Goal: Task Accomplishment & Management: Manage account settings

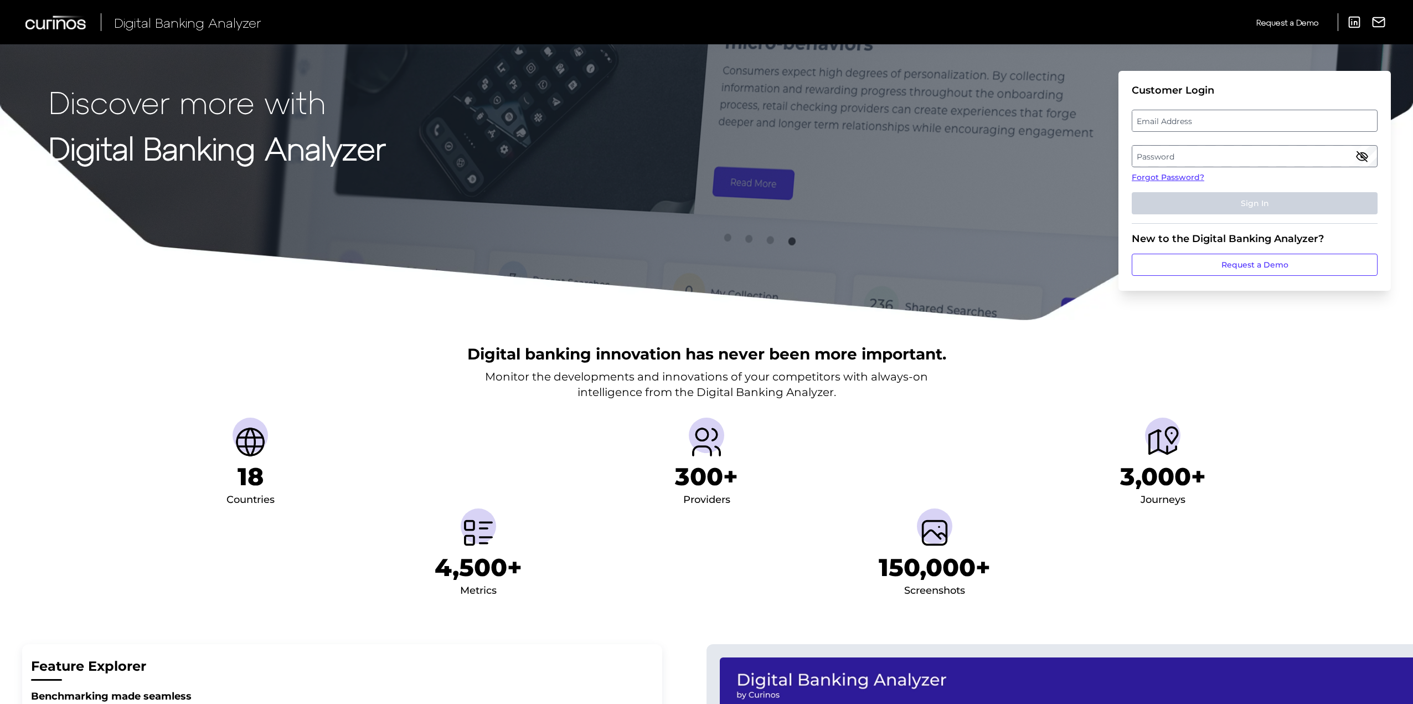
click at [1259, 122] on label "Email Address" at bounding box center [1254, 121] width 244 height 20
click at [1259, 122] on input "email" at bounding box center [1255, 121] width 246 height 22
click at [1211, 127] on input "Email Address" at bounding box center [1255, 121] width 246 height 22
type input "[PERSON_NAME][EMAIL_ADDRESS][PERSON_NAME][DOMAIN_NAME]"
click at [1241, 158] on label "Password" at bounding box center [1254, 156] width 244 height 20
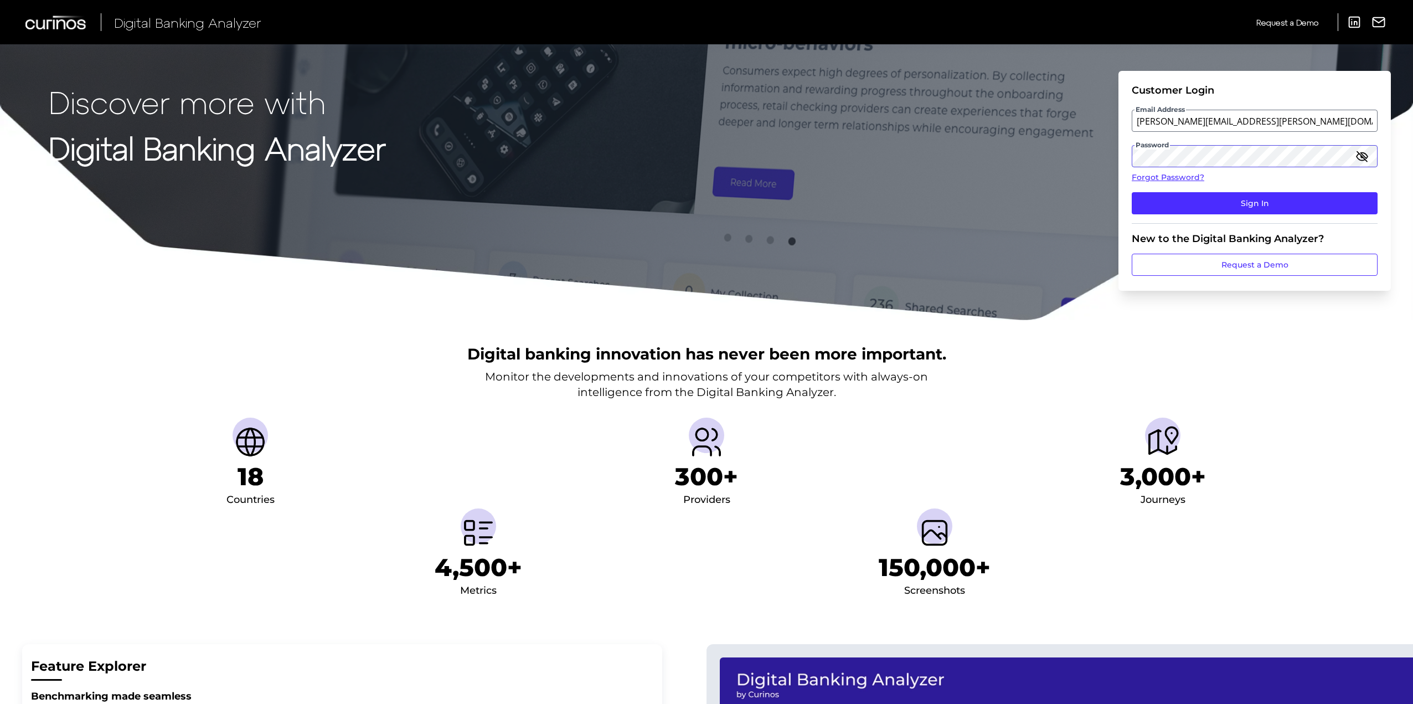
click at [1132, 192] on button "Sign In" at bounding box center [1255, 203] width 246 height 22
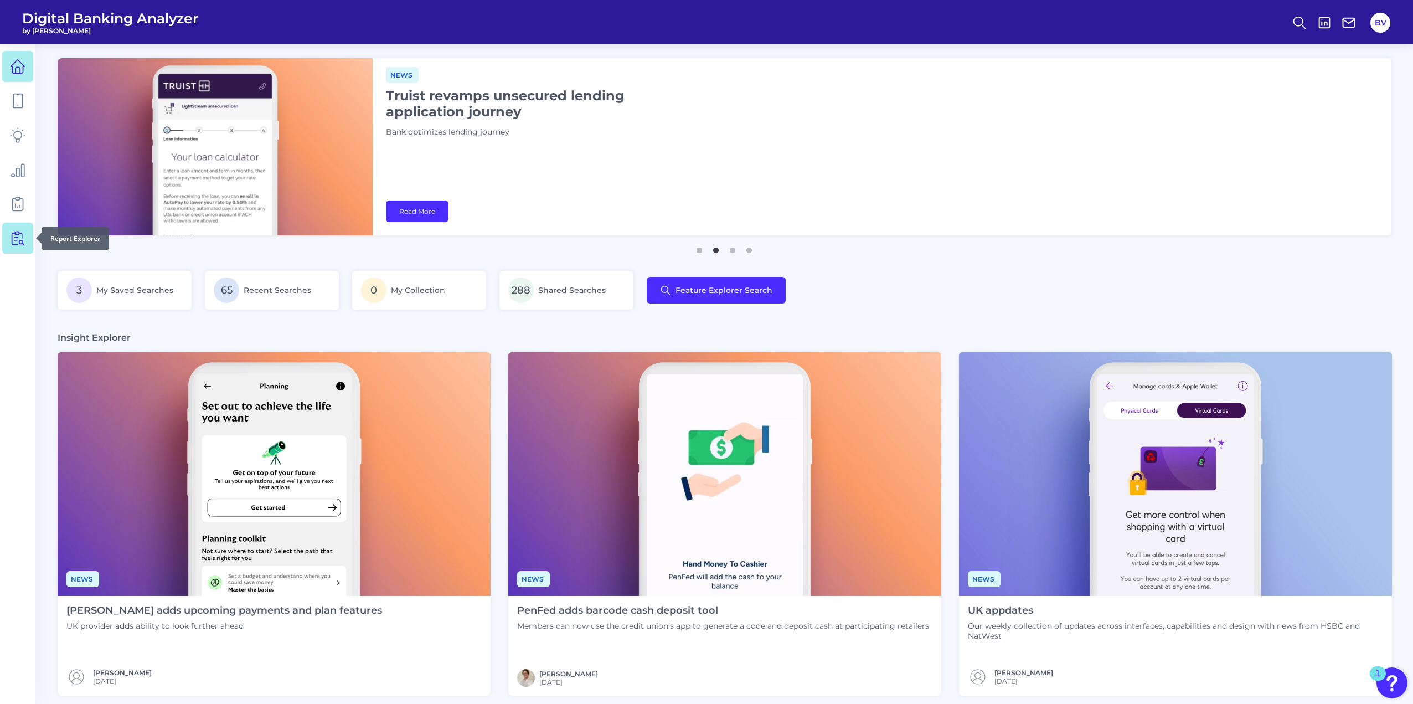
click at [17, 240] on icon at bounding box center [18, 238] width 16 height 16
